Goal: Task Accomplishment & Management: Use online tool/utility

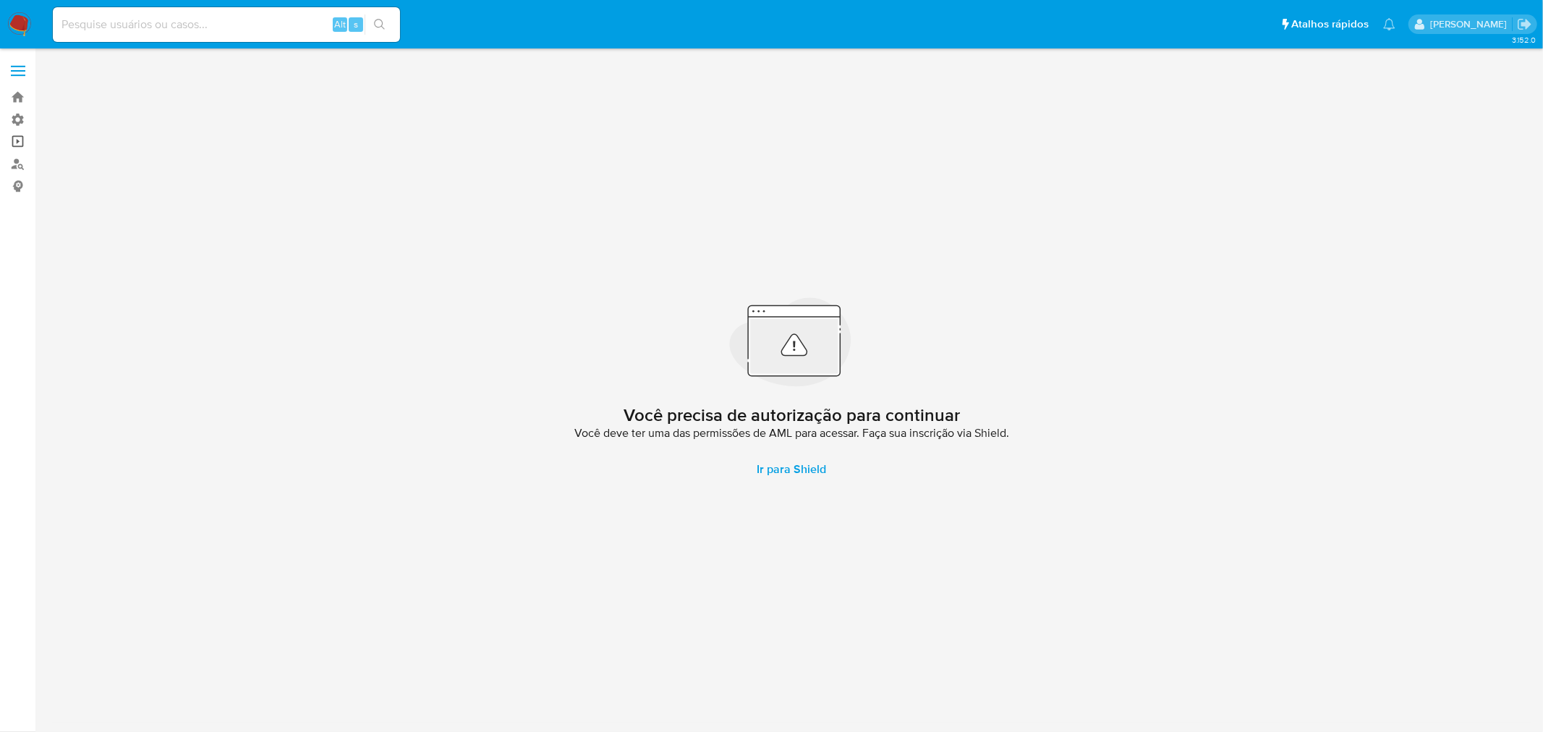
click at [12, 145] on link "Operações em massa" at bounding box center [86, 142] width 172 height 22
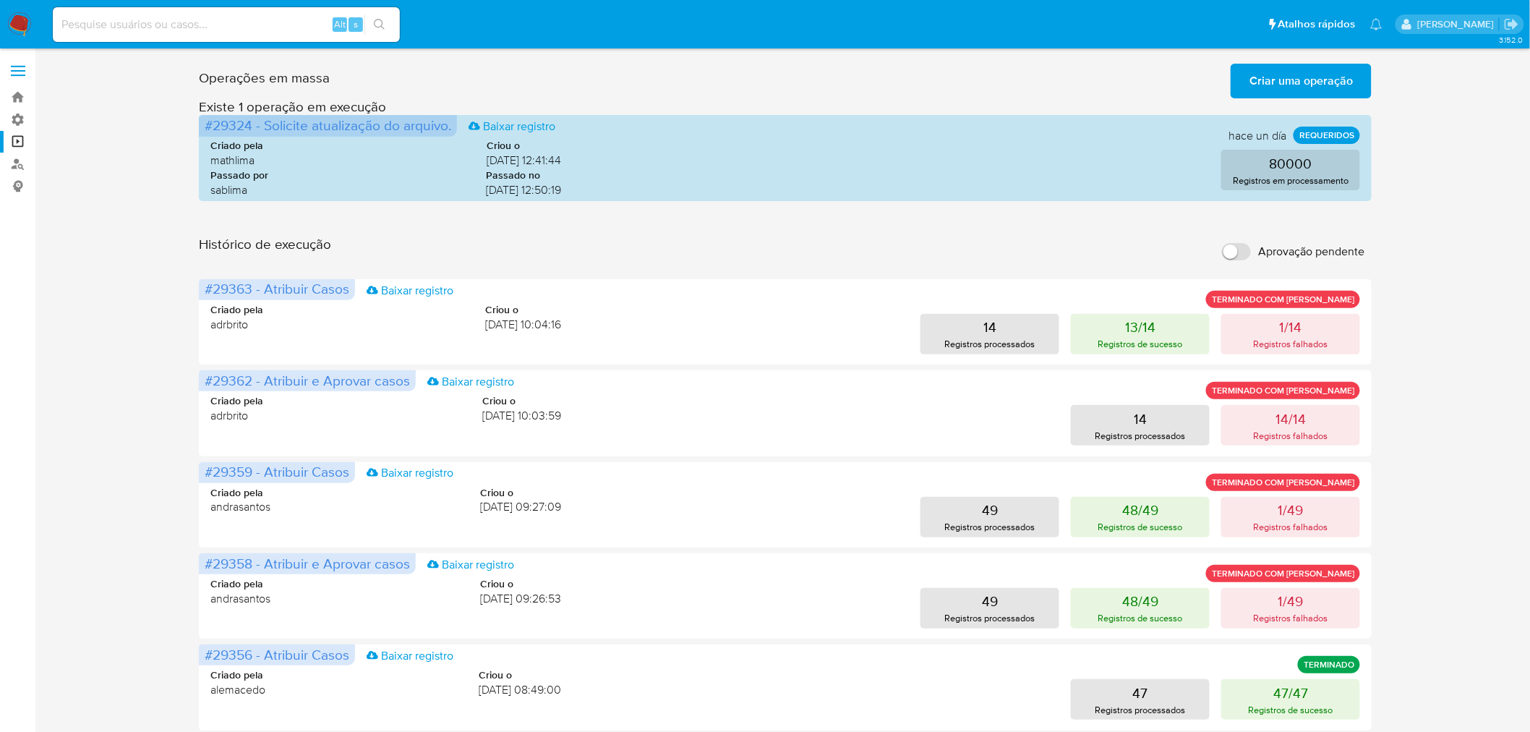
click at [1331, 77] on span "Criar uma operação" at bounding box center [1301, 81] width 103 height 32
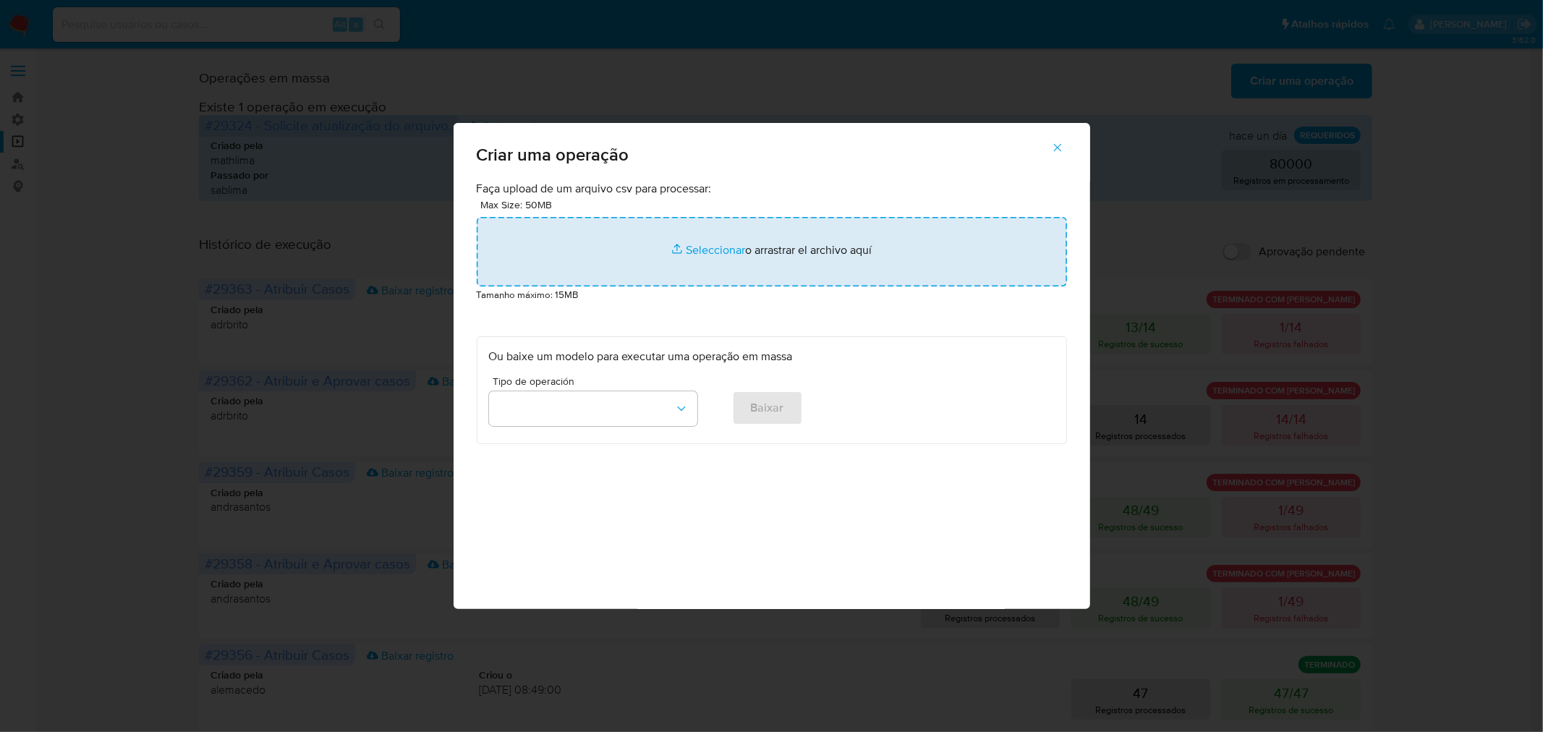
click at [722, 249] on input "file" at bounding box center [772, 251] width 590 height 69
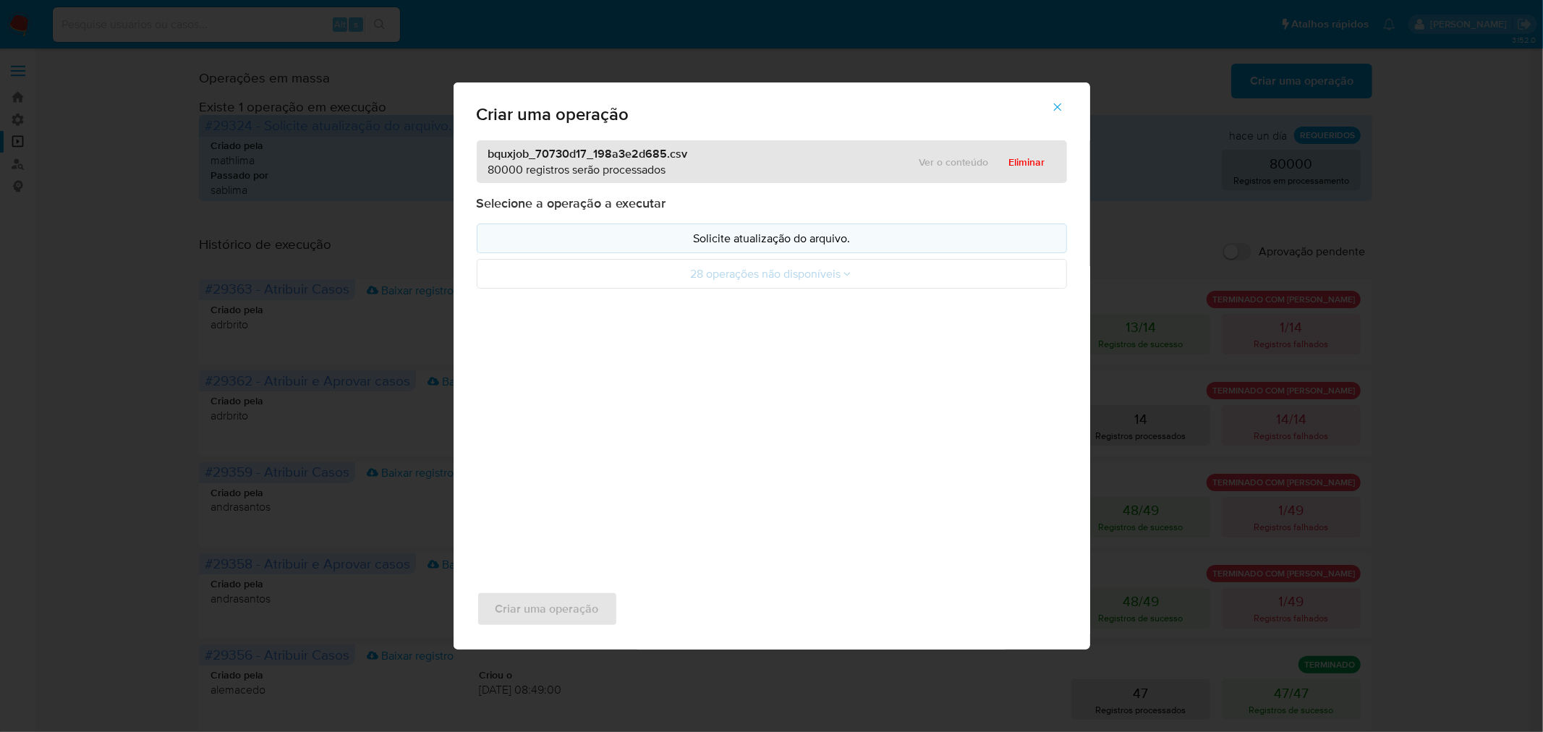
click at [760, 243] on p "Solicite atualização do arquivo." at bounding box center [772, 238] width 566 height 17
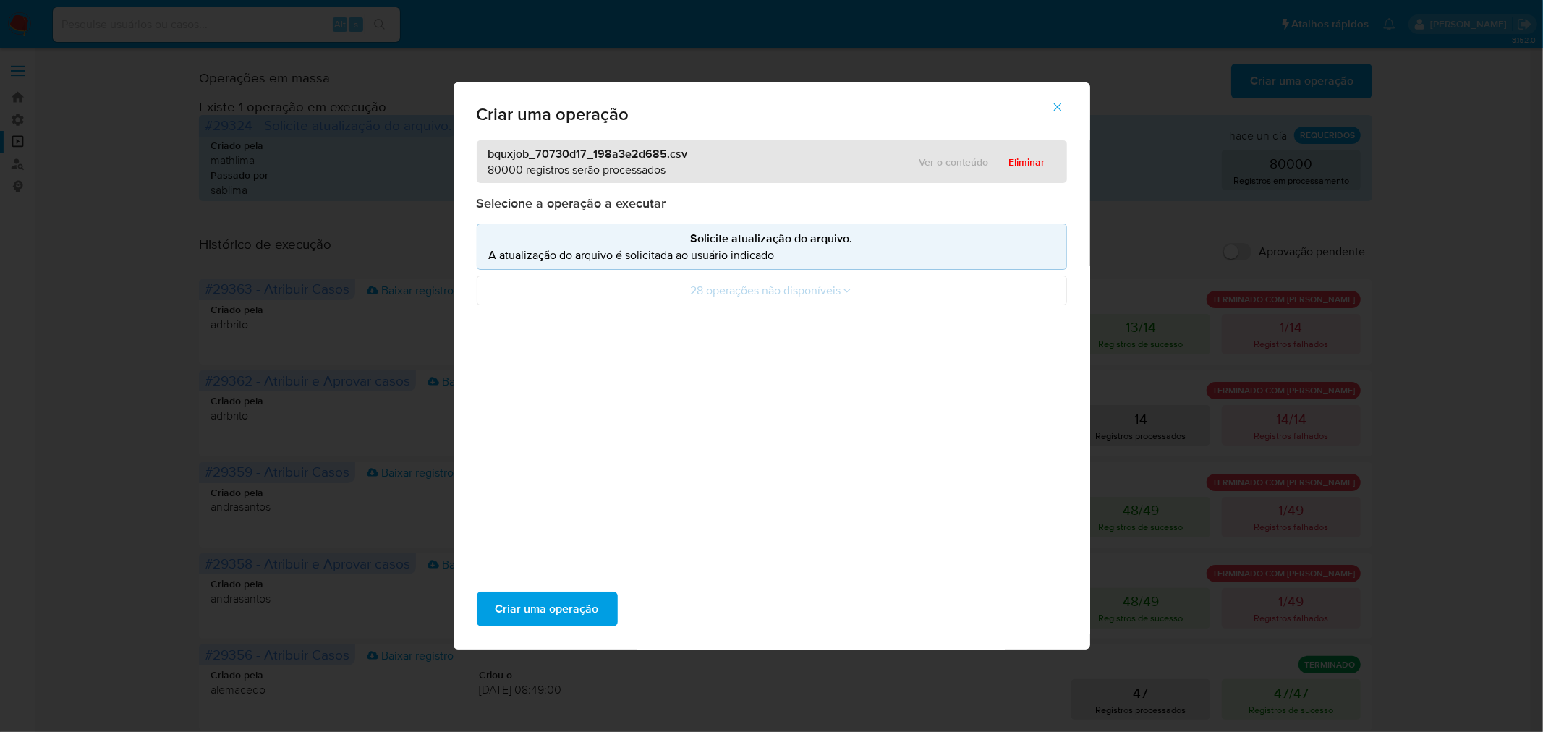
click at [707, 248] on p "A atualização do arquivo é solicitada ao usuário indicado" at bounding box center [772, 255] width 566 height 17
click at [544, 612] on span "Criar uma operação" at bounding box center [546, 609] width 103 height 32
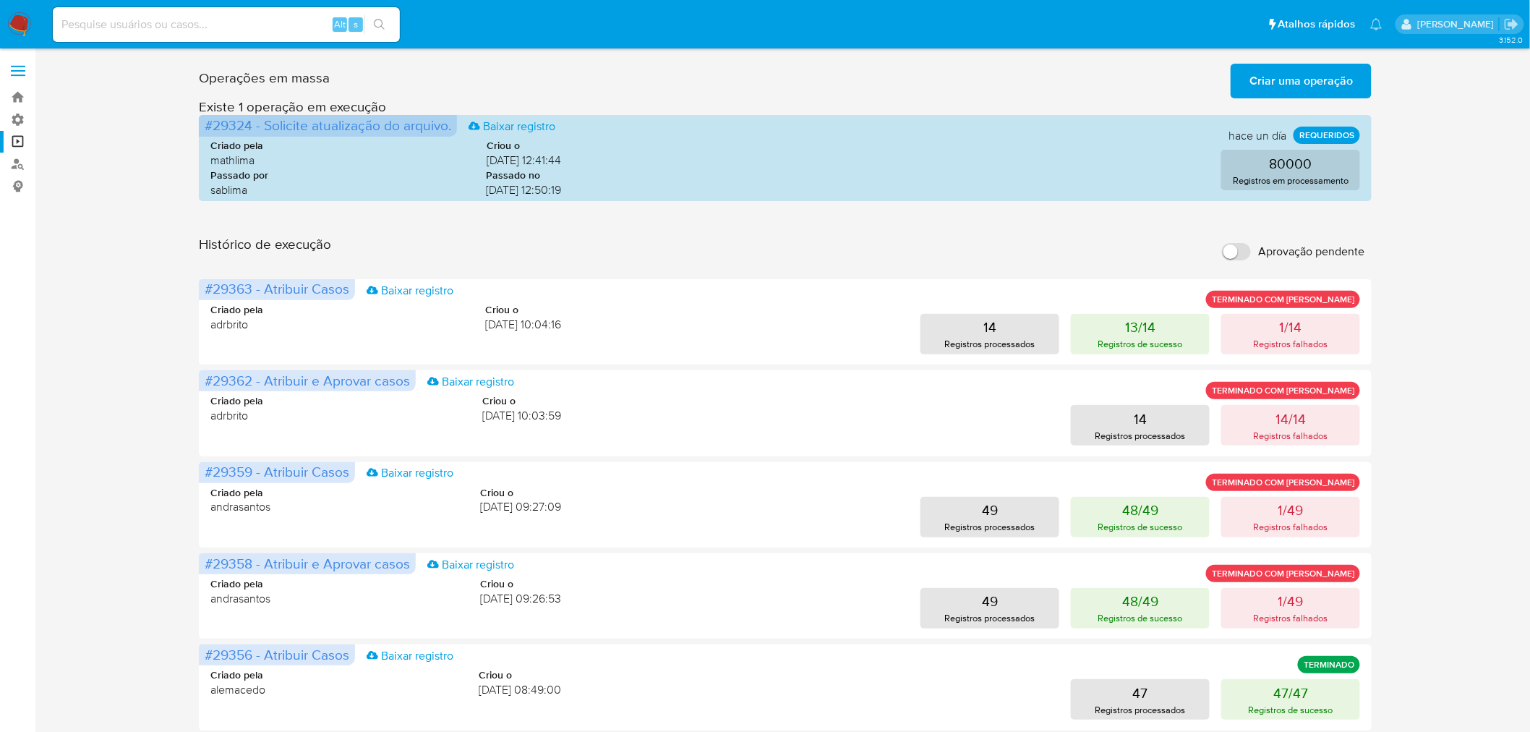
click at [1245, 255] on input "Aprovação pendente" at bounding box center [1236, 251] width 29 height 17
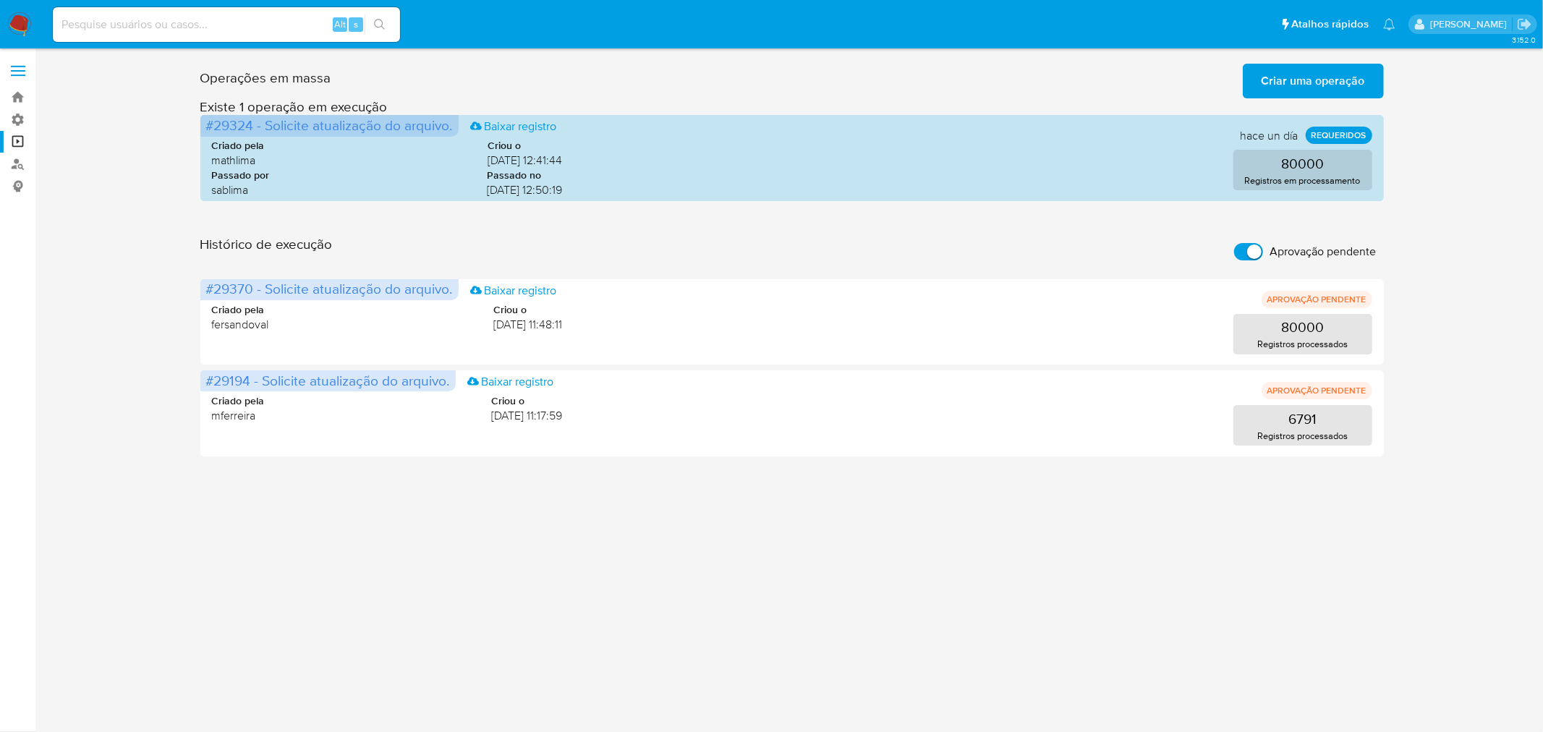
click at [1242, 253] on input "Aprovação pendente" at bounding box center [1248, 251] width 29 height 17
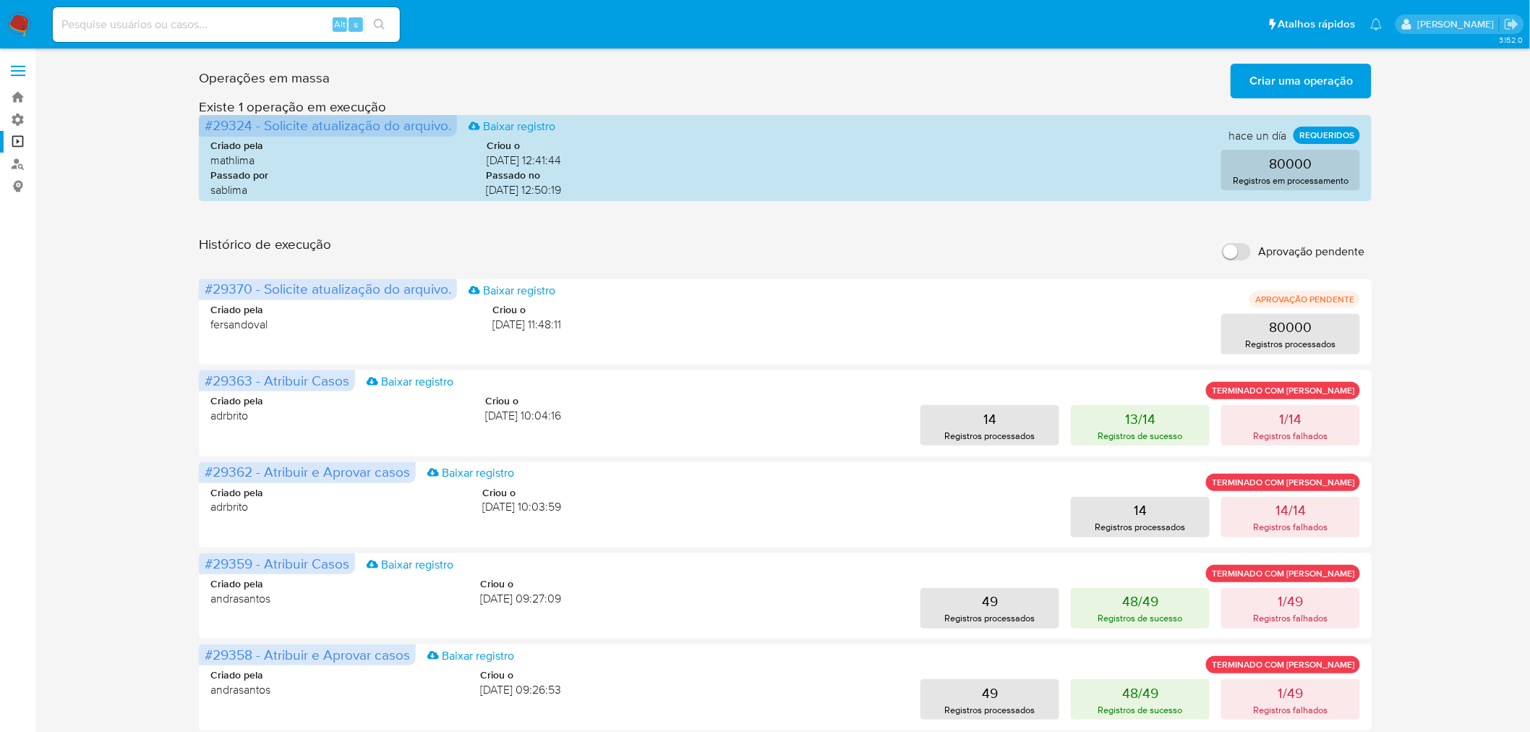
click at [1302, 85] on span "Criar uma operação" at bounding box center [1301, 81] width 103 height 32
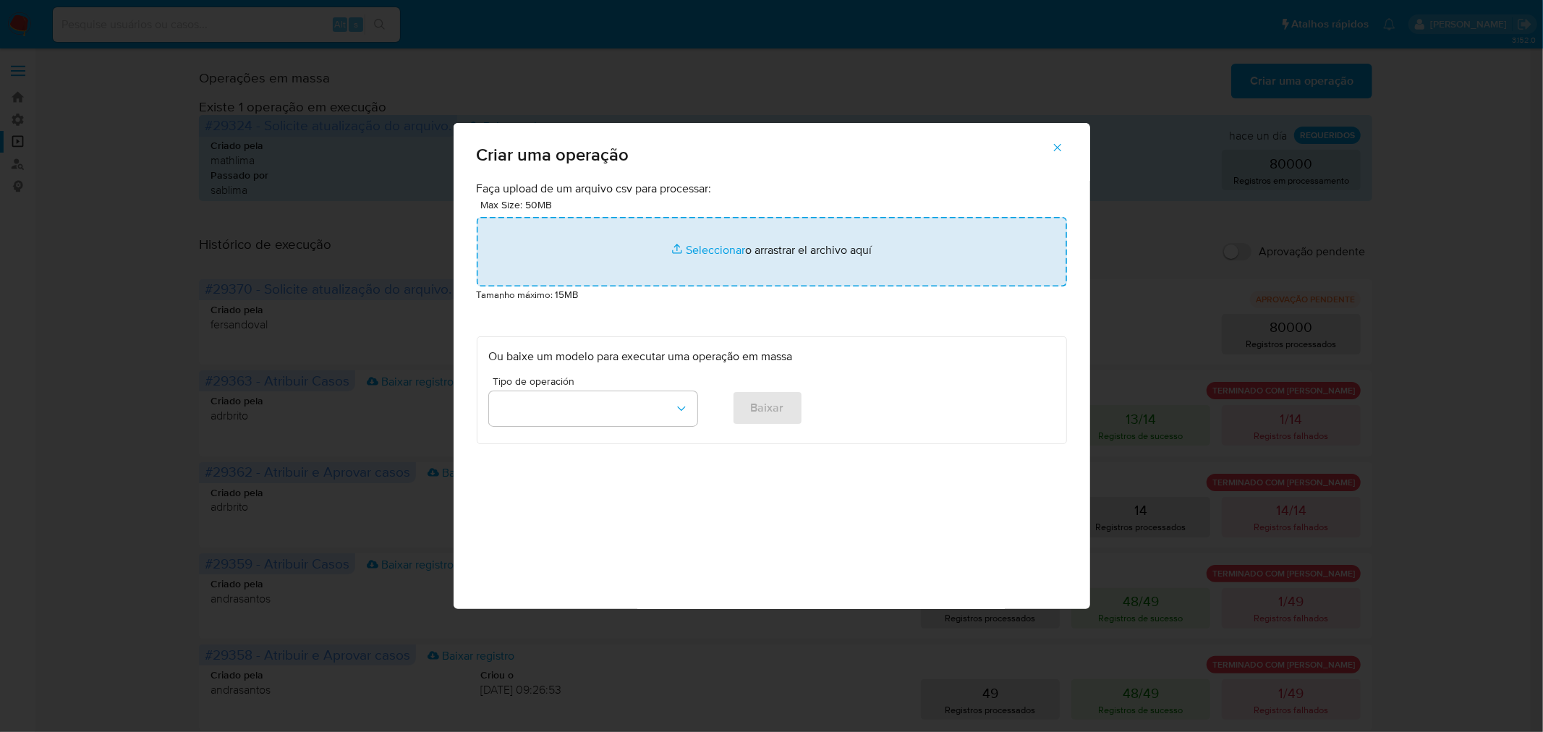
click at [678, 252] on input "file" at bounding box center [772, 251] width 590 height 69
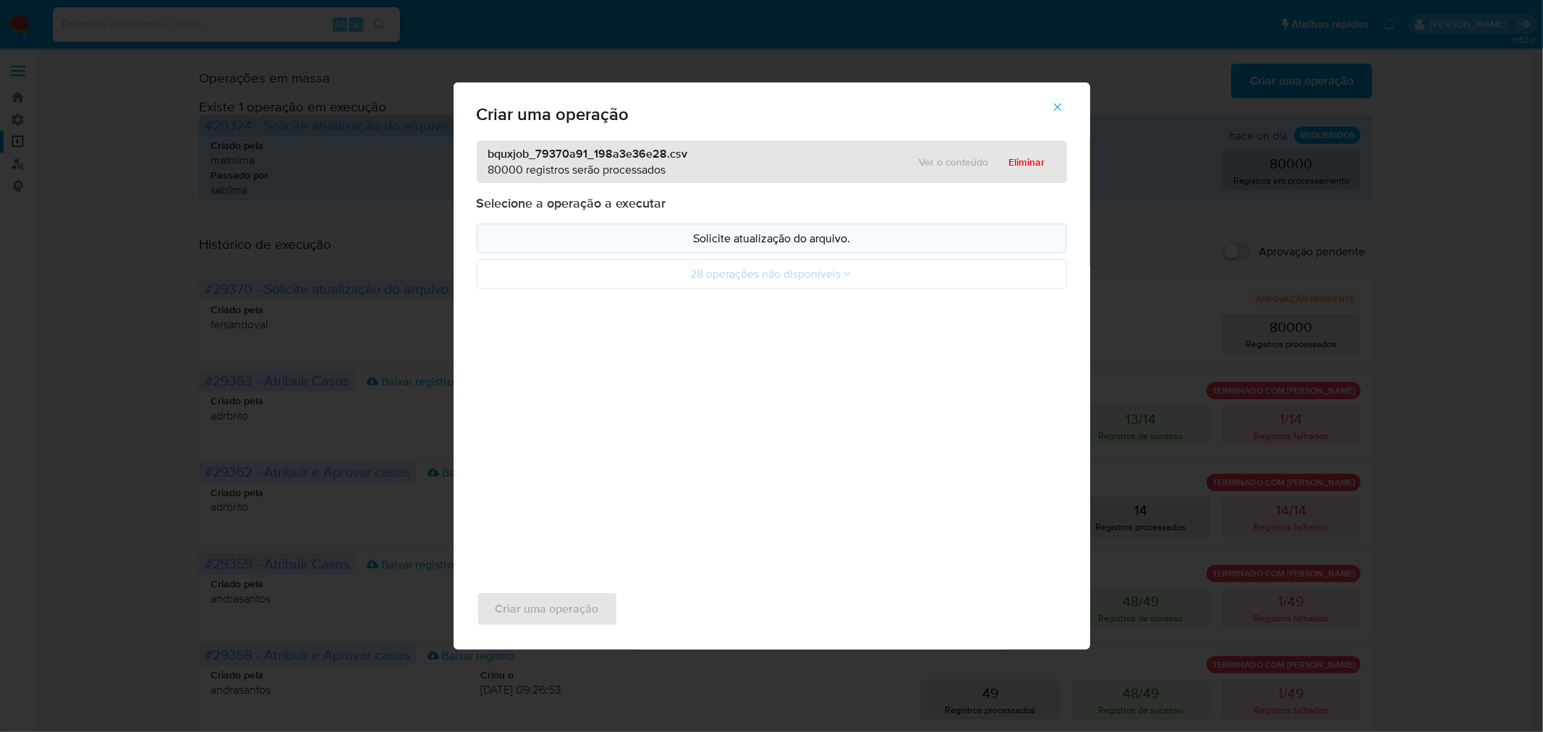
click at [765, 235] on p "Solicite atualização do arquivo." at bounding box center [772, 238] width 566 height 17
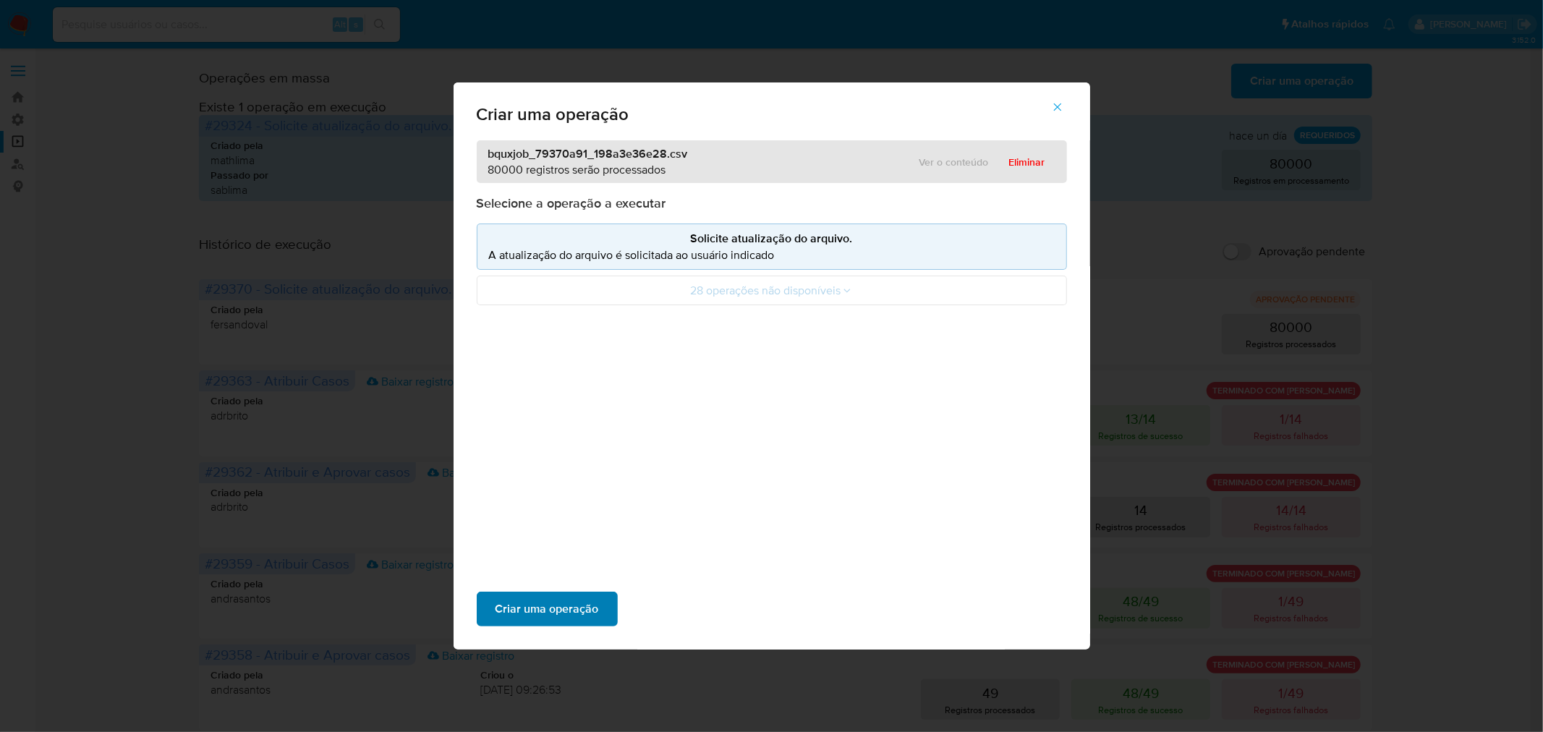
click at [546, 603] on span "Criar uma operação" at bounding box center [546, 609] width 103 height 32
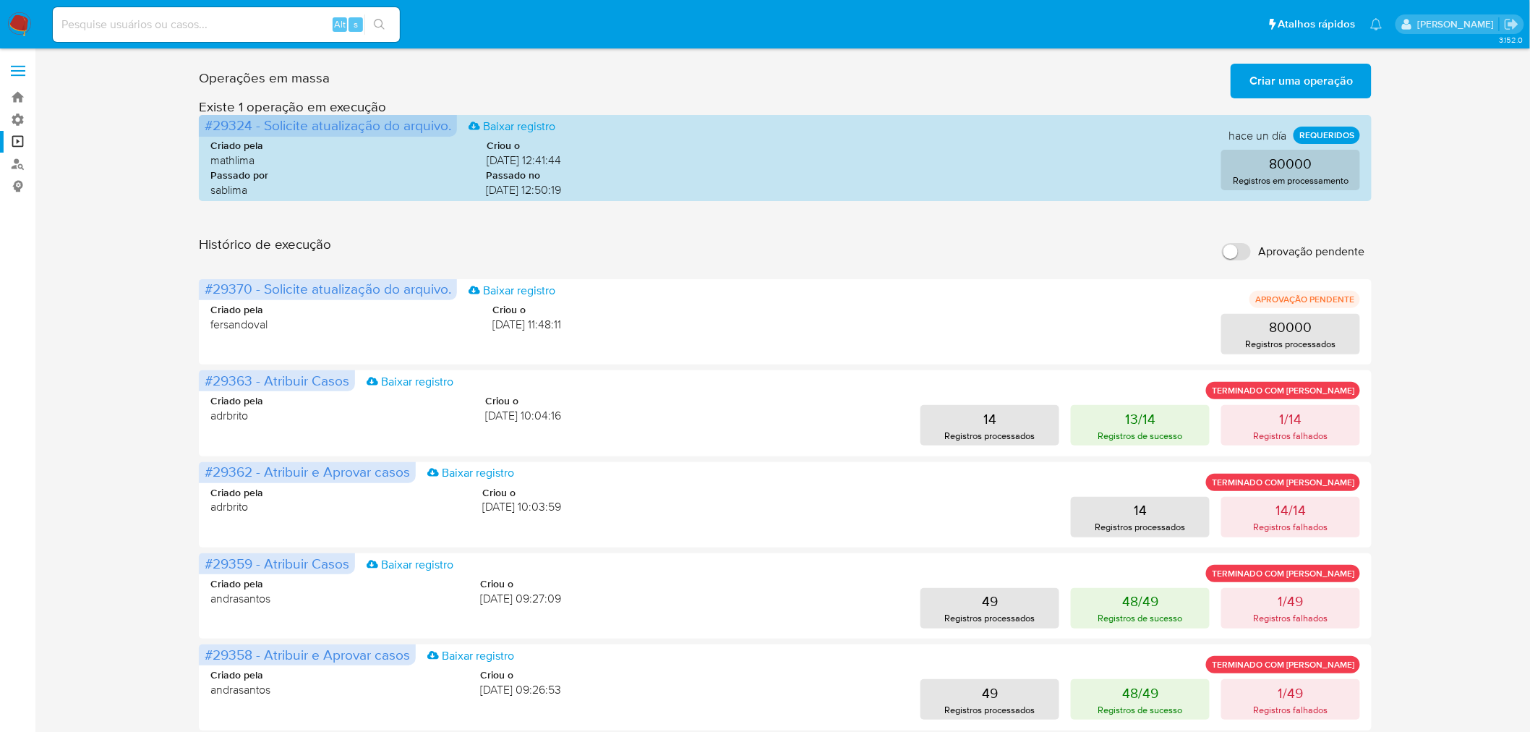
click at [1248, 254] on input "Aprovação pendente" at bounding box center [1236, 251] width 29 height 17
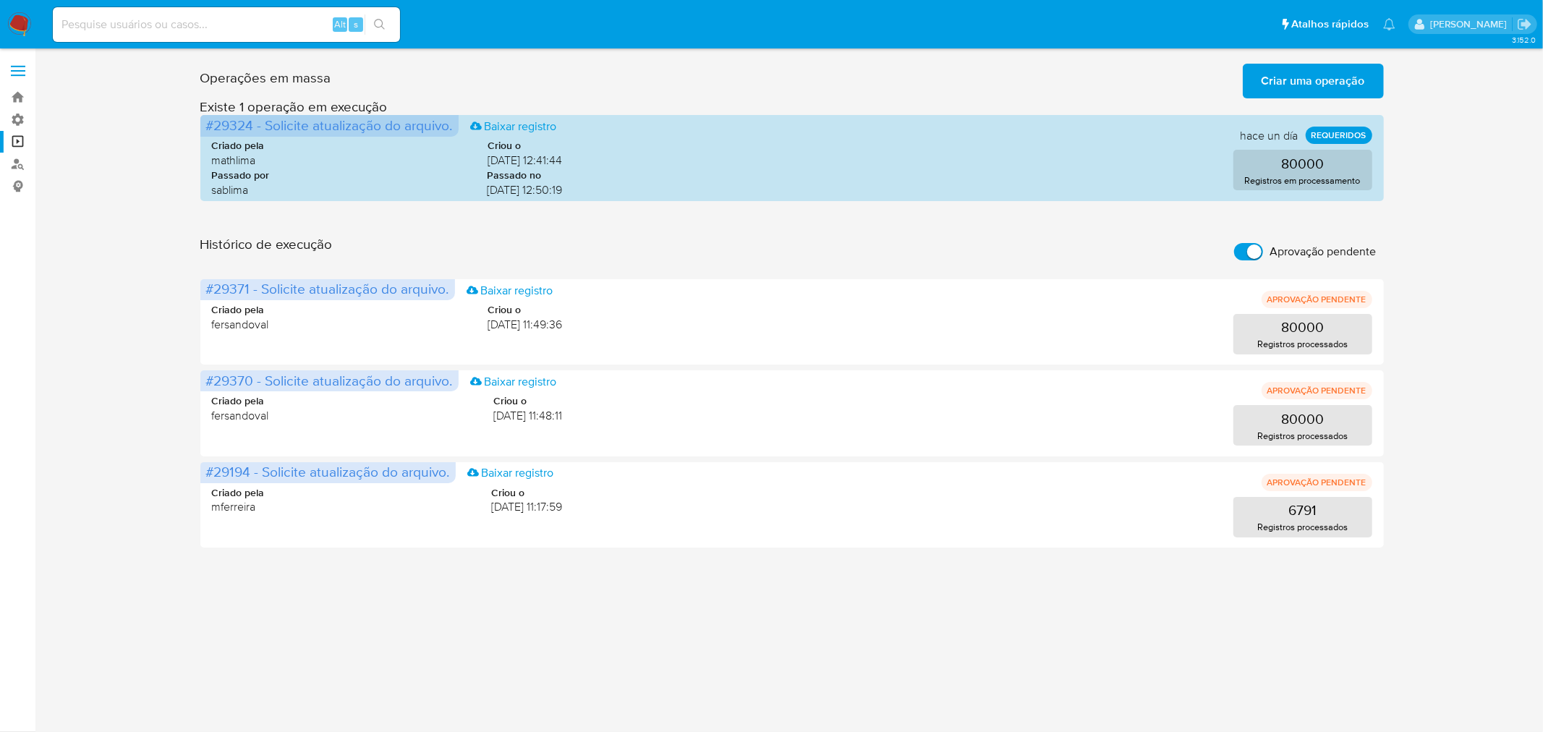
click at [1240, 248] on input "Aprovação pendente" at bounding box center [1248, 251] width 29 height 17
checkbox input "false"
